Goal: Information Seeking & Learning: Learn about a topic

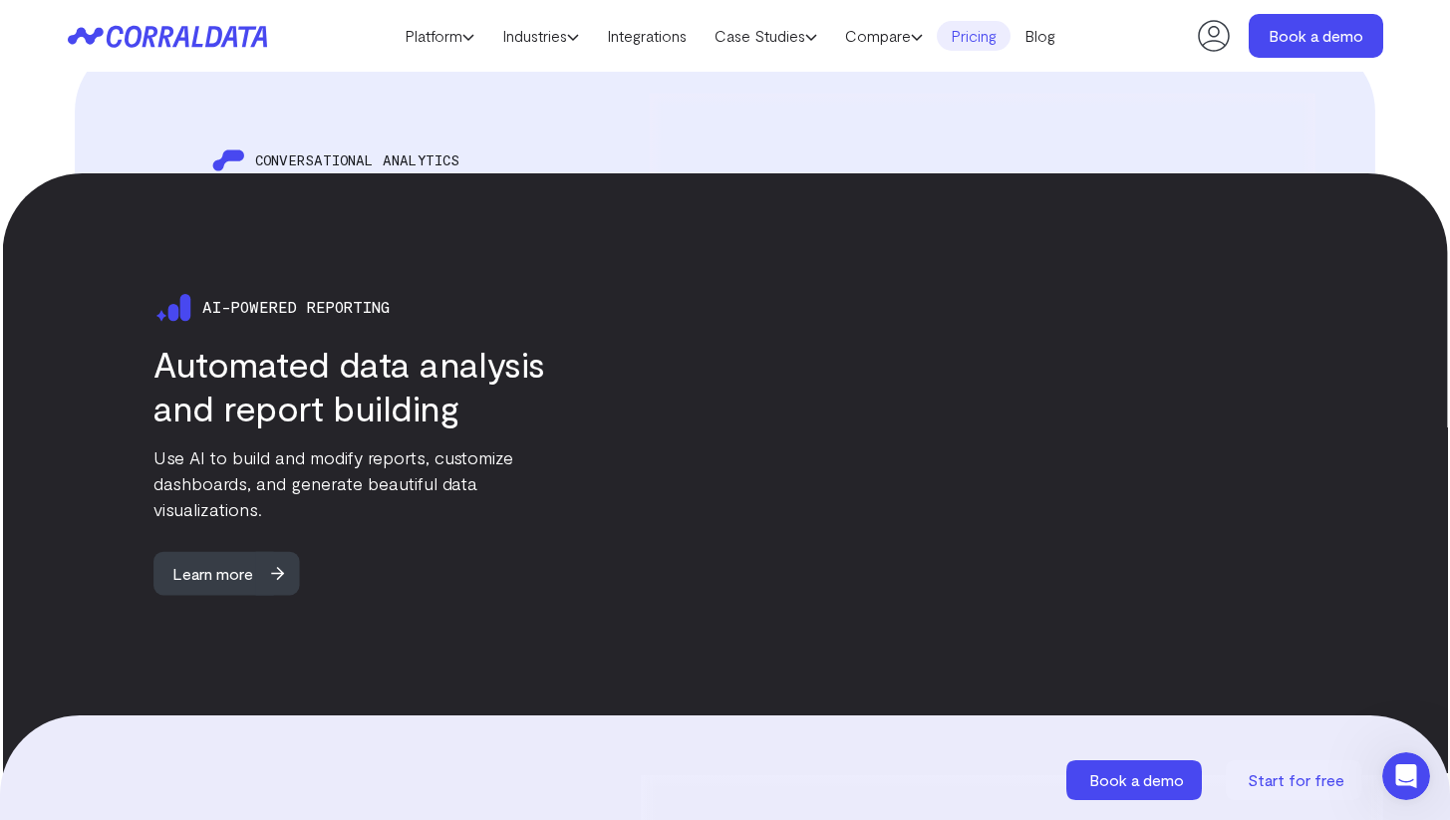
click at [975, 26] on link "Pricing" at bounding box center [974, 36] width 74 height 30
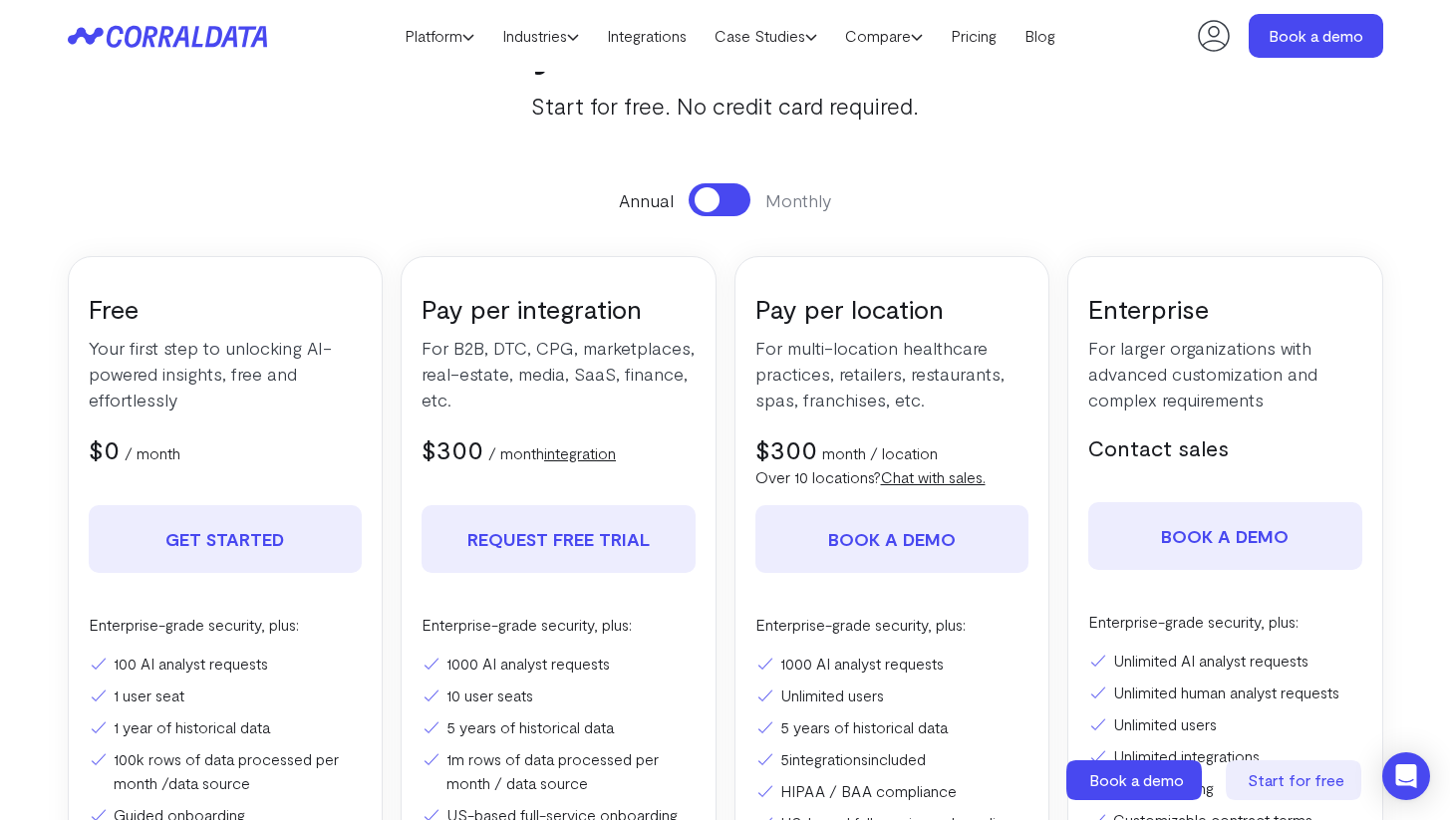
scroll to position [137, 0]
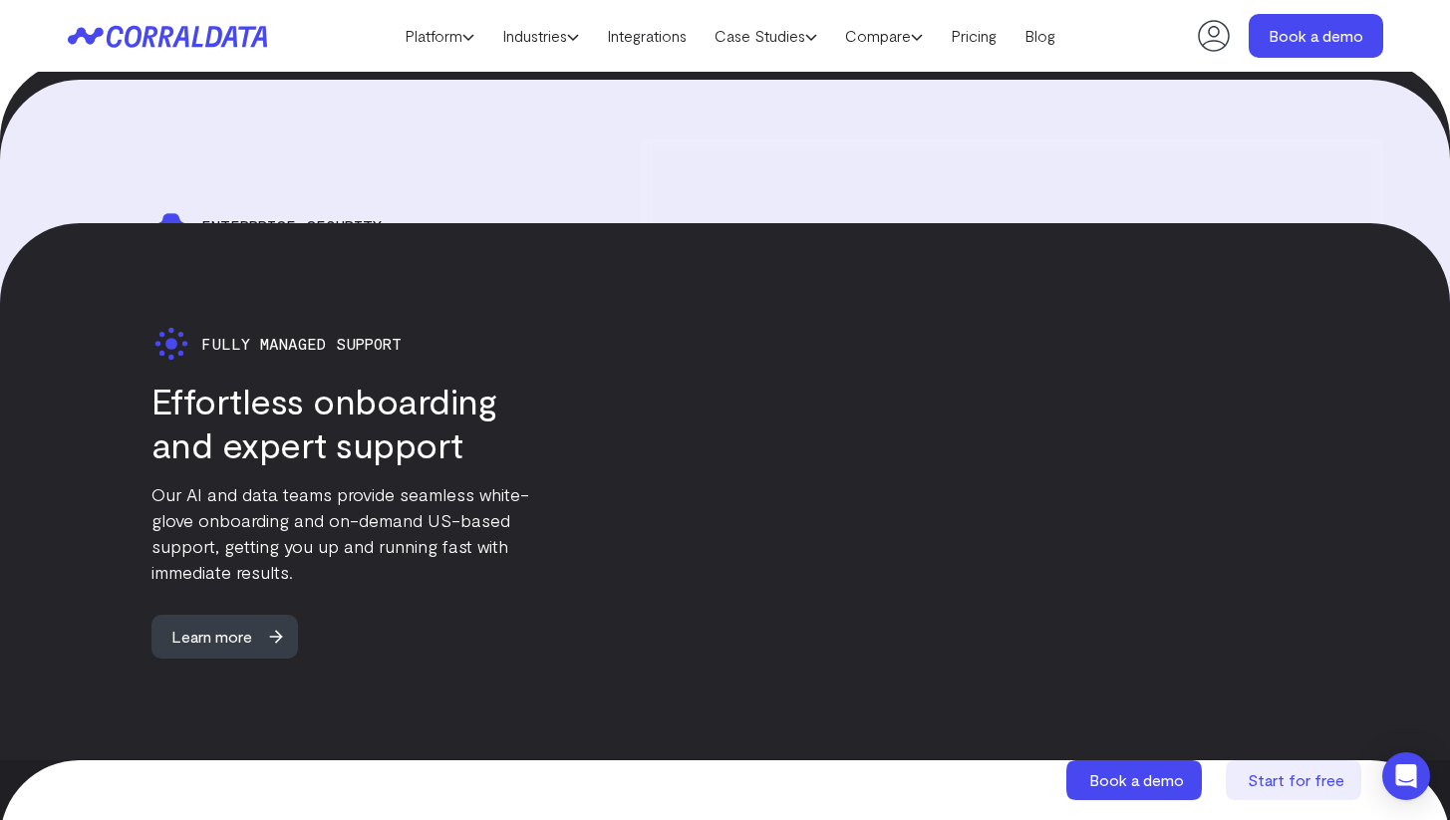
scroll to position [5028, 0]
